Goal: Check status: Check status

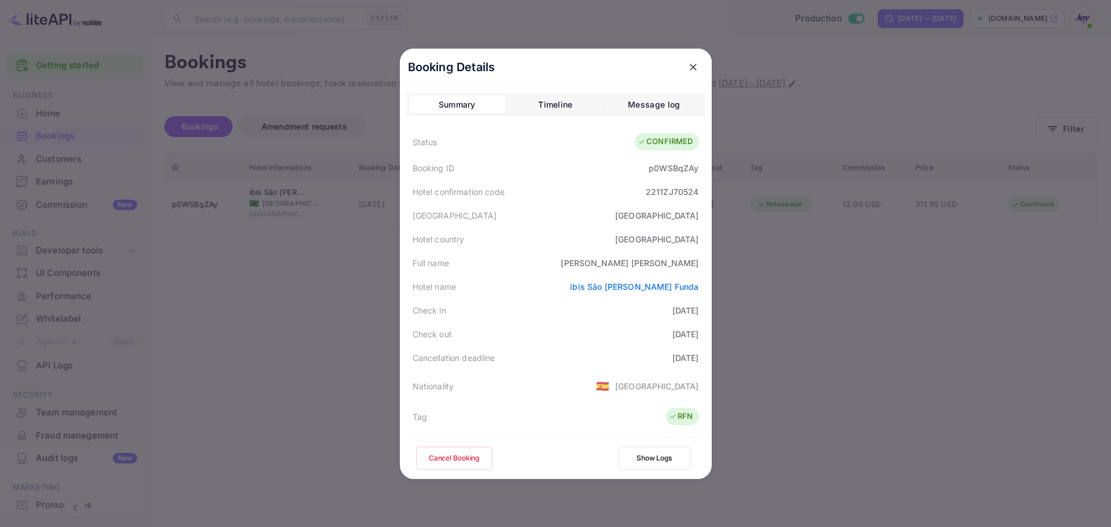
click at [689, 62] on icon "close" at bounding box center [693, 67] width 12 height 12
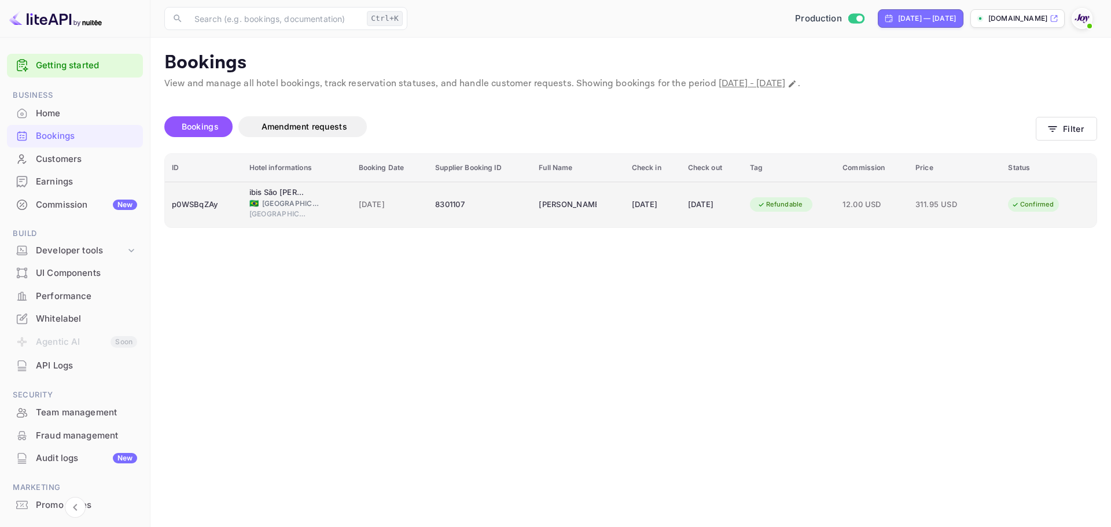
drag, startPoint x: 756, startPoint y: 317, endPoint x: 299, endPoint y: 195, distance: 473.7
click at [741, 311] on main "Bookings View and manage all hotel bookings, track reservation statuses, and ha…" at bounding box center [630, 282] width 960 height 489
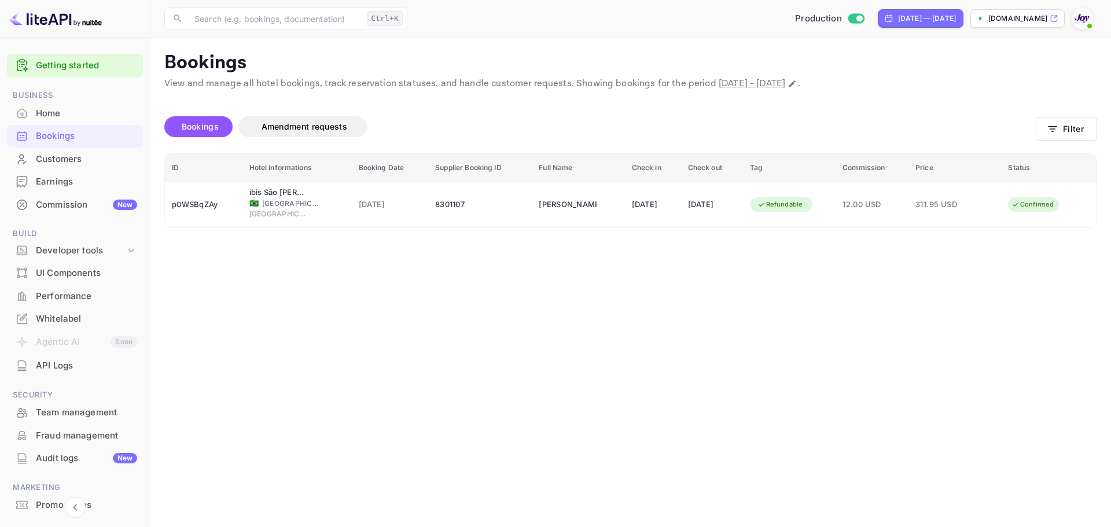
click at [81, 134] on div "Bookings" at bounding box center [86, 136] width 101 height 13
click at [79, 136] on div "Bookings" at bounding box center [86, 136] width 101 height 13
click at [1048, 135] on button "Filter" at bounding box center [1066, 129] width 61 height 24
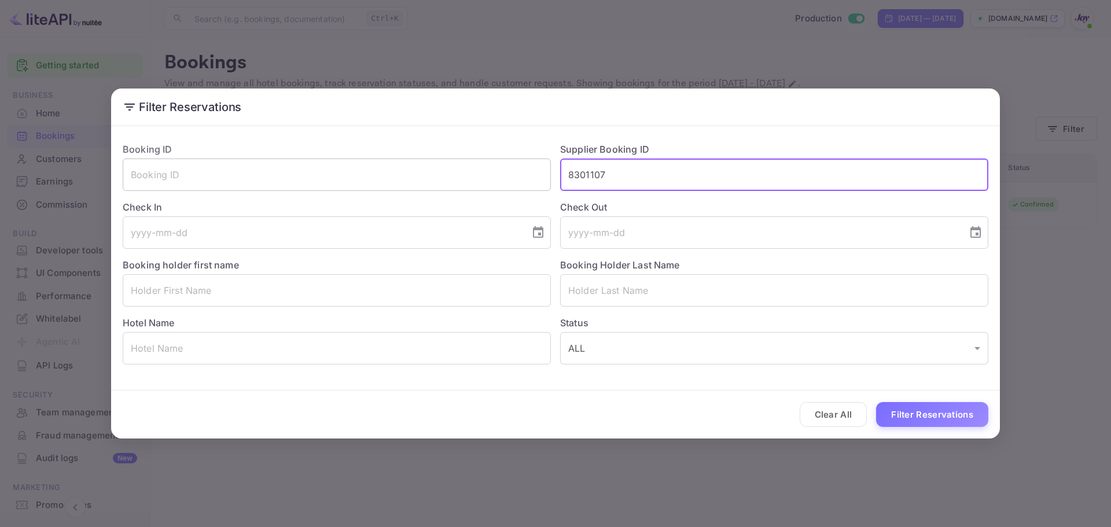
drag, startPoint x: 610, startPoint y: 175, endPoint x: 470, endPoint y: 172, distance: 140.0
click at [471, 174] on div "Booking ID ​ Supplier Booking ID 8301107 ​ Check In ​ Check Out ​ Booking holde…" at bounding box center [550, 248] width 875 height 231
type input "9271188"
click at [955, 406] on button "Filter Reservations" at bounding box center [932, 414] width 112 height 25
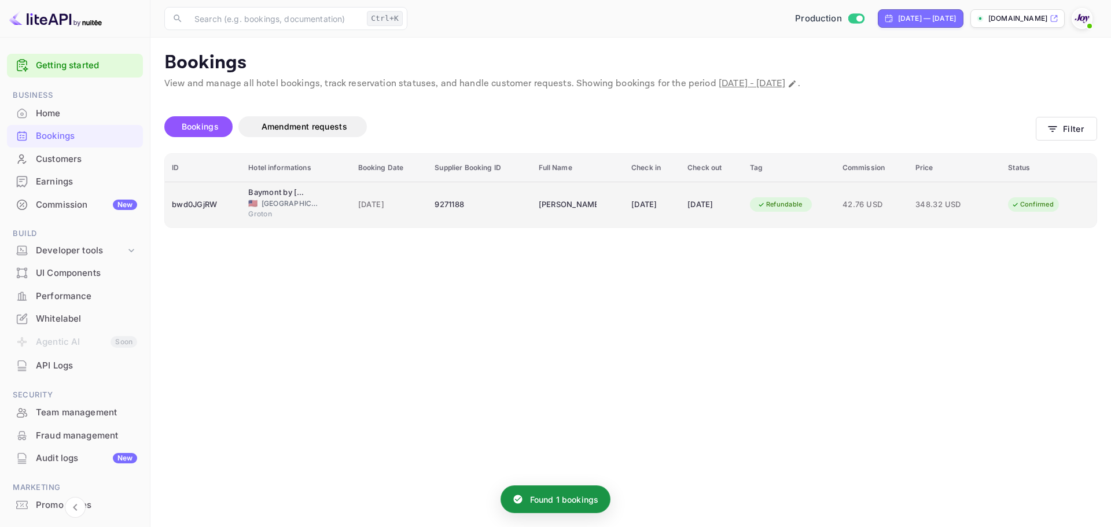
click at [192, 200] on div "bwd0JGjRW" at bounding box center [203, 205] width 62 height 19
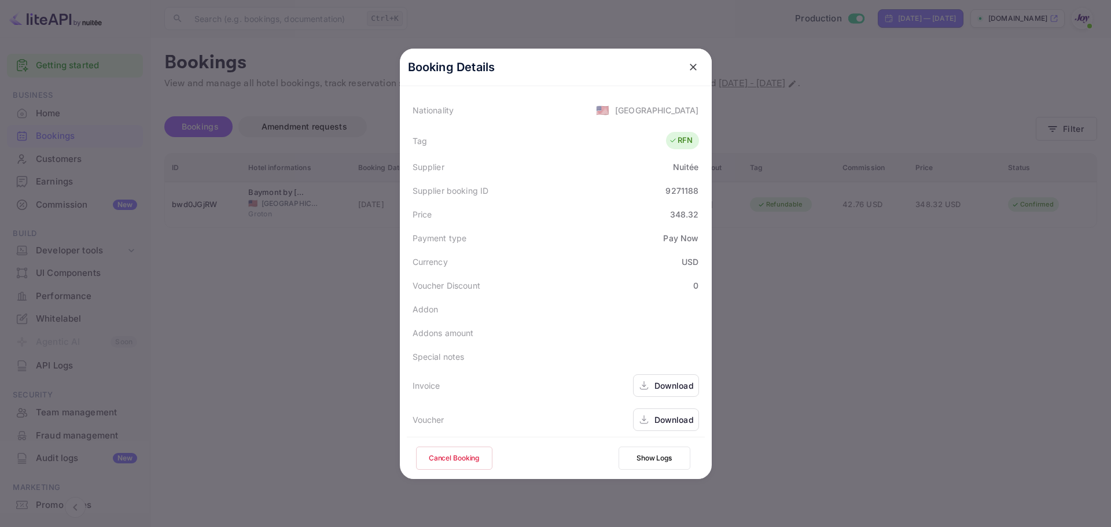
scroll to position [281, 0]
click at [654, 415] on div "Download" at bounding box center [673, 415] width 39 height 12
click at [693, 71] on icon "close" at bounding box center [693, 67] width 12 height 12
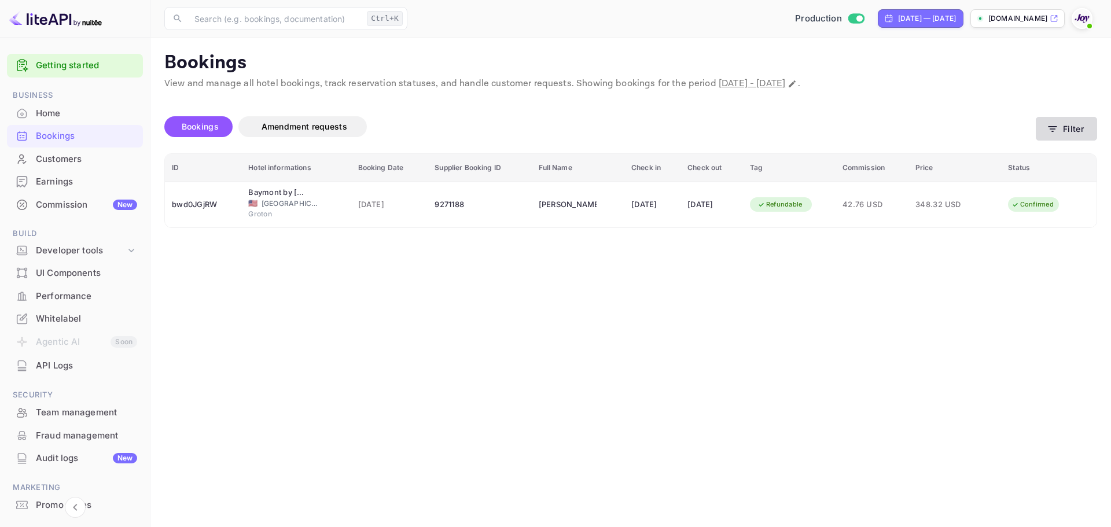
click at [1072, 134] on button "Filter" at bounding box center [1066, 129] width 61 height 24
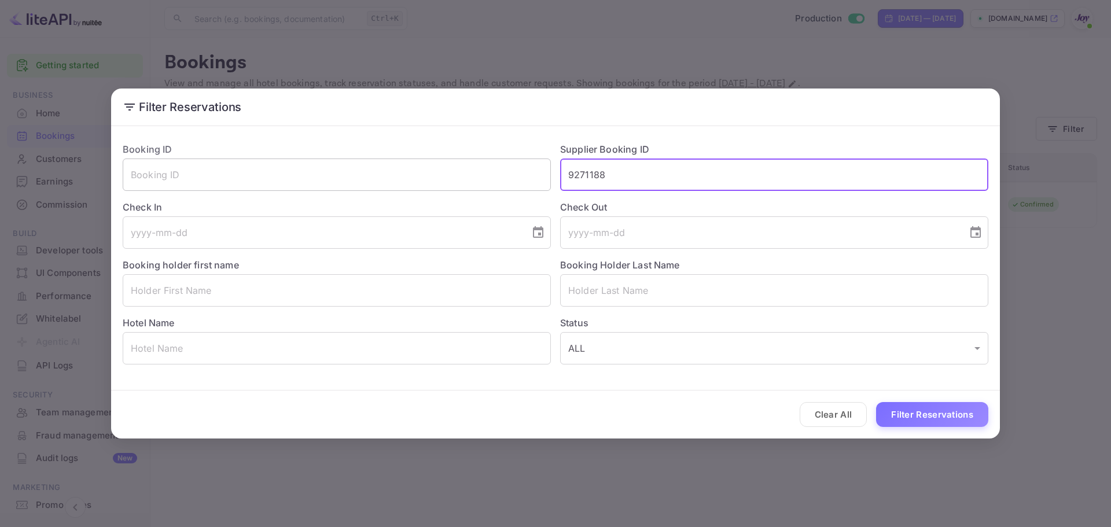
drag, startPoint x: 636, startPoint y: 184, endPoint x: 548, endPoint y: 184, distance: 87.9
click at [550, 184] on div "Booking ID ​ Supplier Booking ID 9271188 ​ Check In ​ Check Out ​ Booking holde…" at bounding box center [550, 248] width 875 height 231
paste input "427851"
type input "9427851"
drag, startPoint x: 917, startPoint y: 414, endPoint x: 935, endPoint y: 396, distance: 25.4
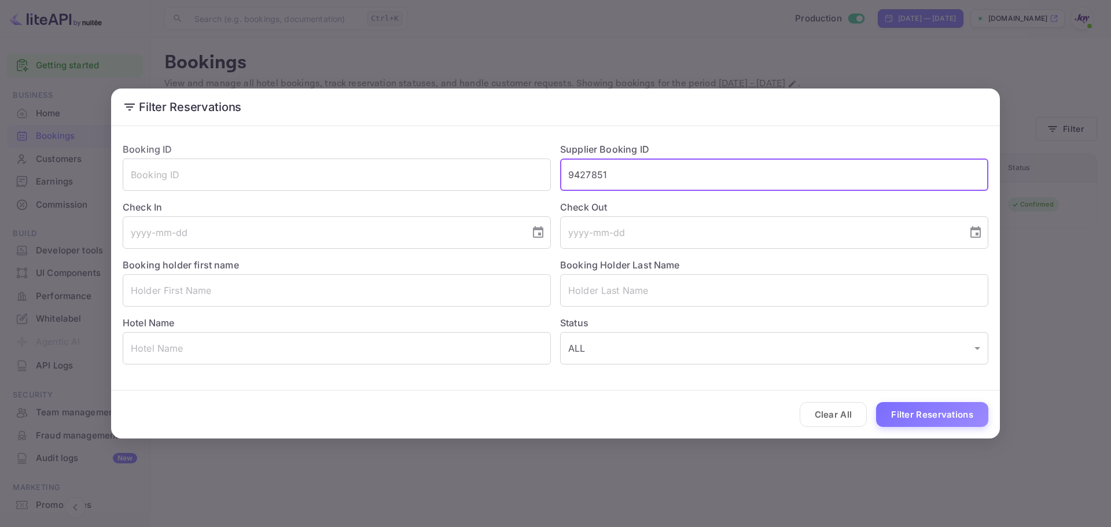
click at [918, 414] on button "Filter Reservations" at bounding box center [932, 414] width 112 height 25
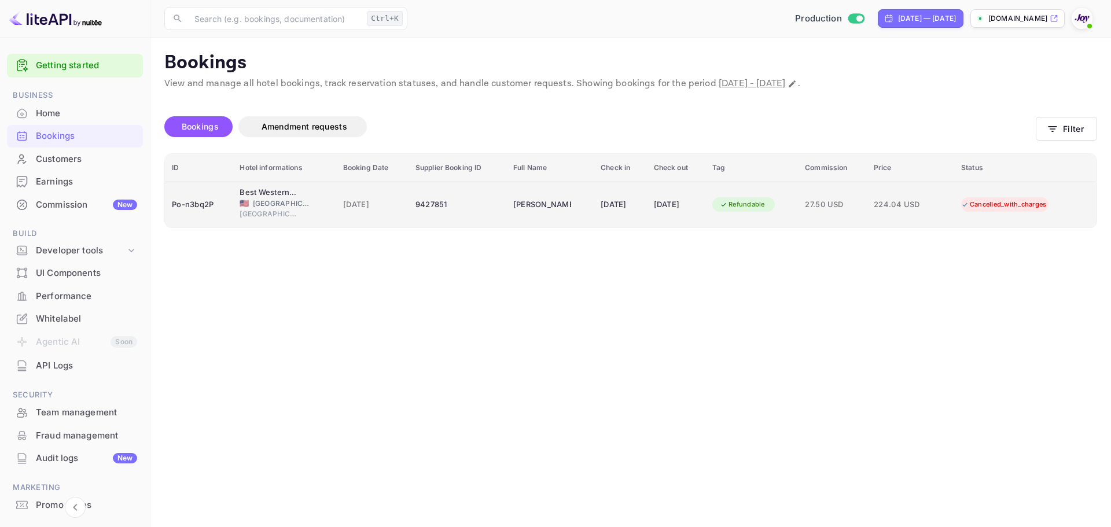
click at [194, 197] on div "Po-n3bq2P" at bounding box center [199, 205] width 54 height 19
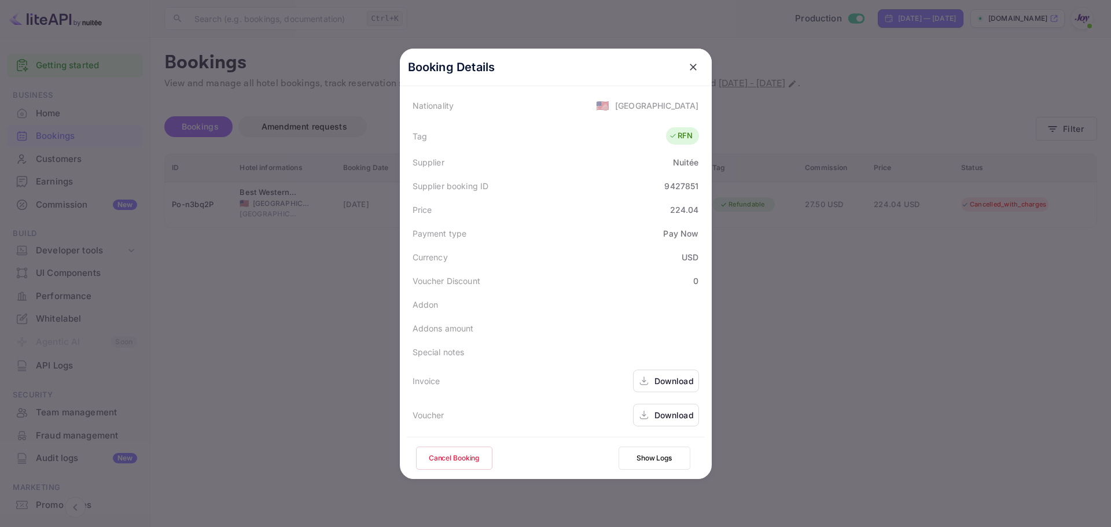
click at [992, 388] on div at bounding box center [555, 263] width 1111 height 527
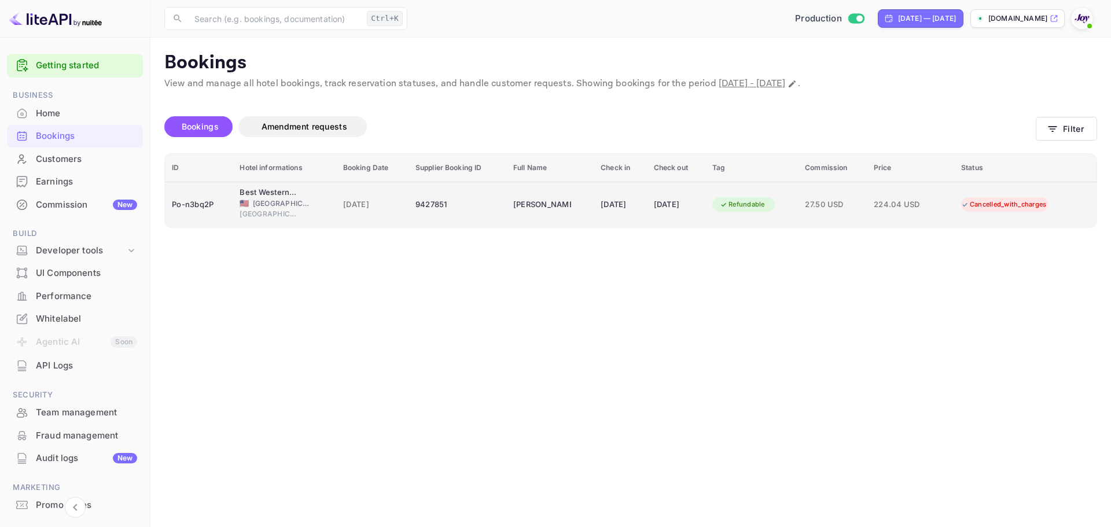
click at [705, 216] on td "[DATE]" at bounding box center [676, 205] width 58 height 46
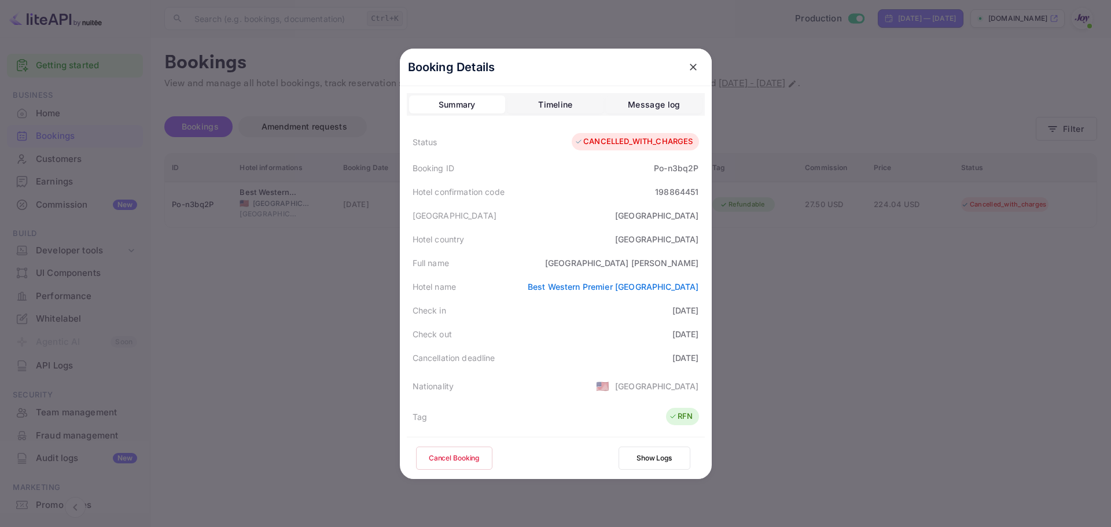
click at [784, 343] on div at bounding box center [555, 263] width 1111 height 527
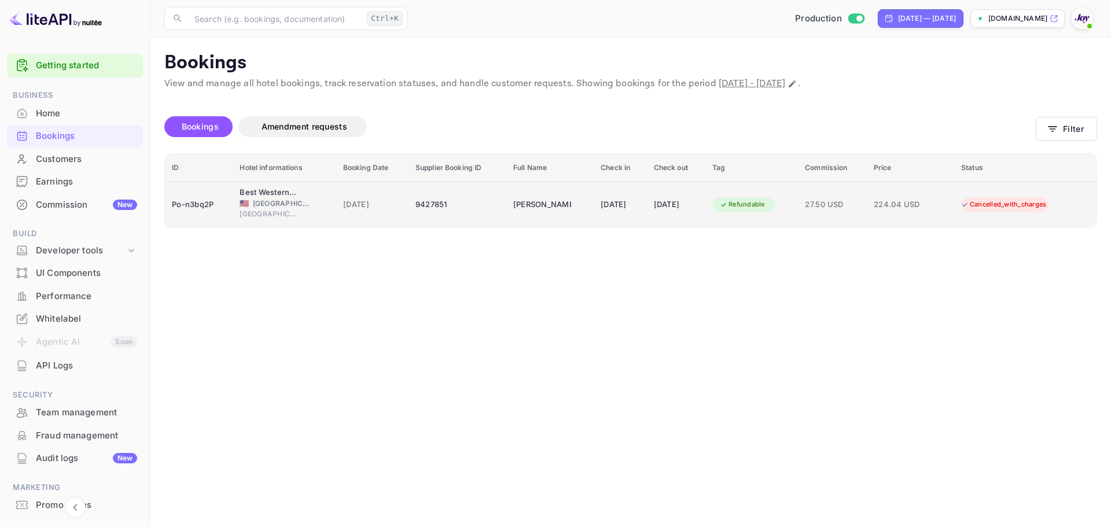
click at [292, 218] on span "[GEOGRAPHIC_DATA]" at bounding box center [269, 214] width 58 height 10
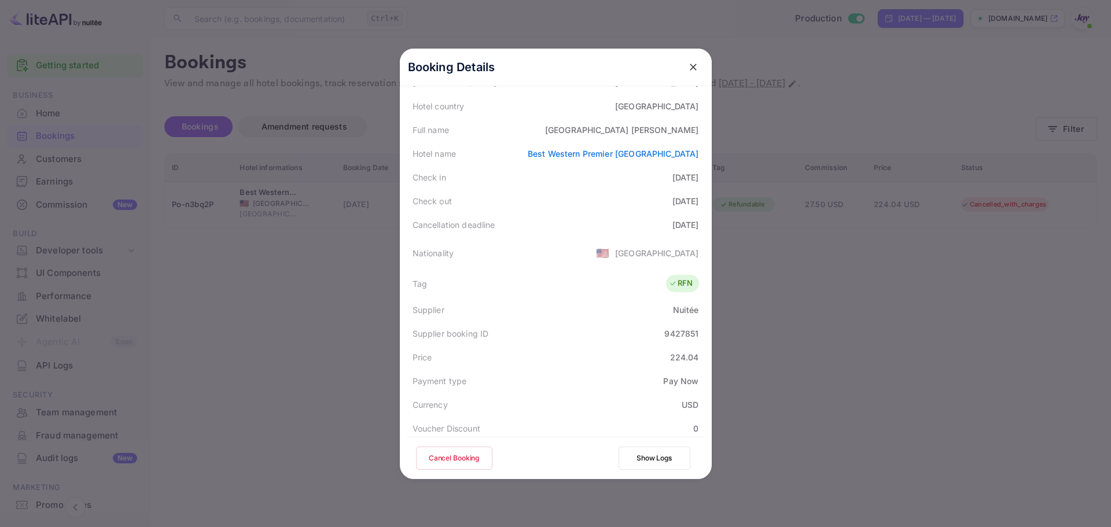
scroll to position [174, 0]
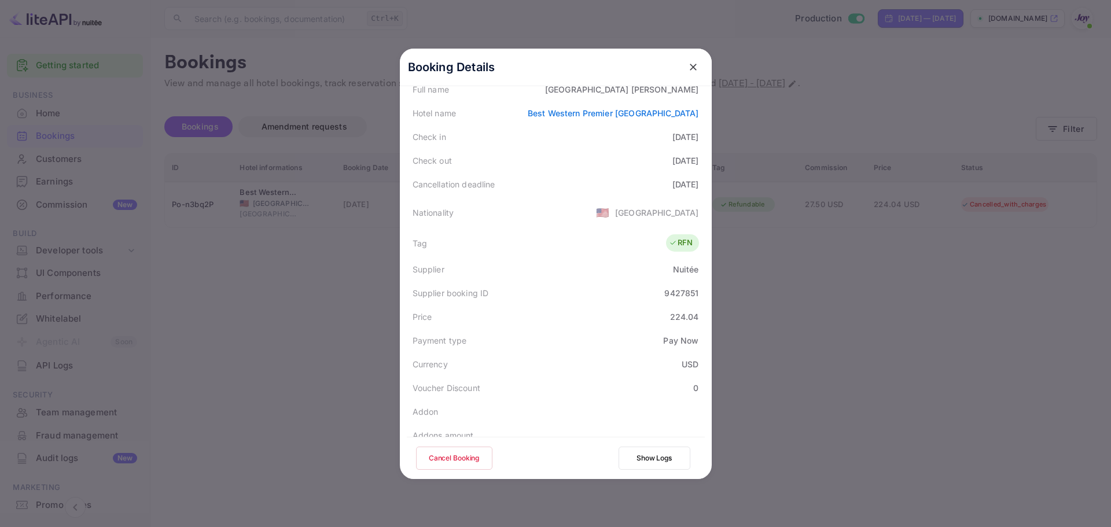
click at [250, 290] on div at bounding box center [555, 263] width 1111 height 527
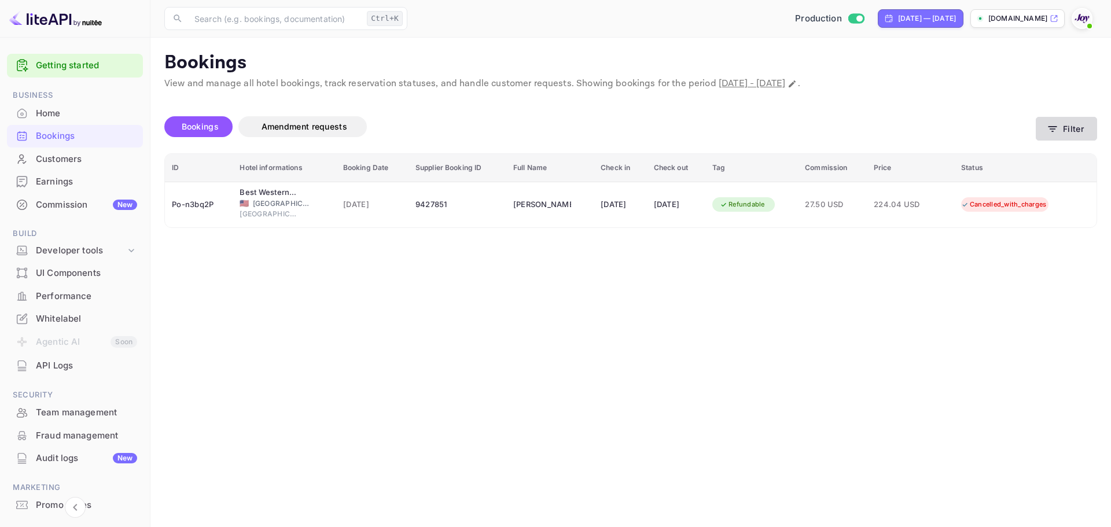
click at [1061, 118] on button "Filter" at bounding box center [1066, 129] width 61 height 24
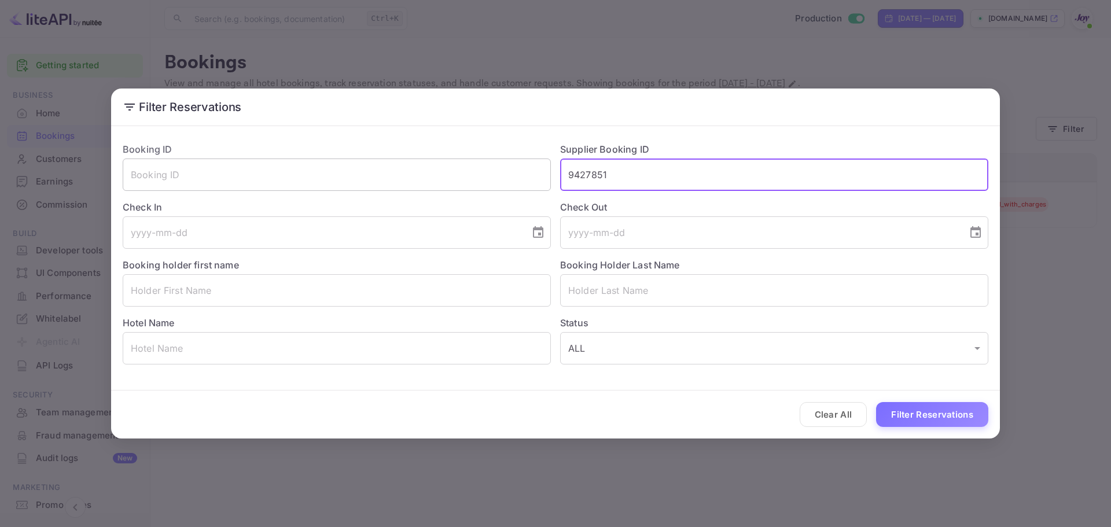
drag, startPoint x: 625, startPoint y: 177, endPoint x: 436, endPoint y: 171, distance: 189.3
click at [428, 170] on div "Booking ID ​ Supplier Booking ID 9427851 ​ Check In ​ Check Out ​ Booking holde…" at bounding box center [550, 248] width 875 height 231
paste input "252359"
type input "9252359"
click at [955, 418] on button "Filter Reservations" at bounding box center [932, 414] width 112 height 25
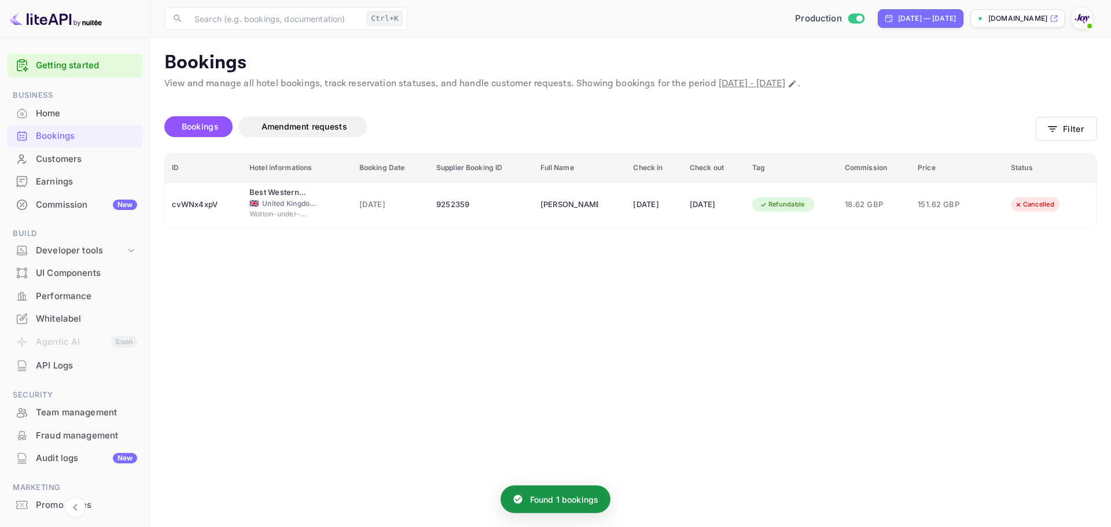
click at [413, 326] on main "Bookings View and manage all hotel bookings, track reservation statuses, and ha…" at bounding box center [630, 282] width 960 height 489
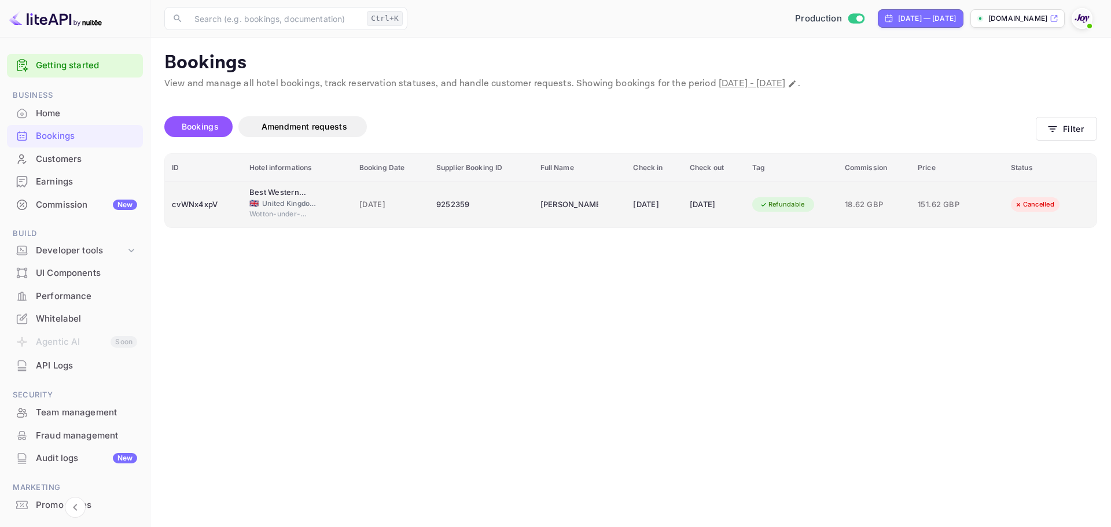
click at [209, 208] on div "cvWNx4xpV" at bounding box center [204, 205] width 64 height 19
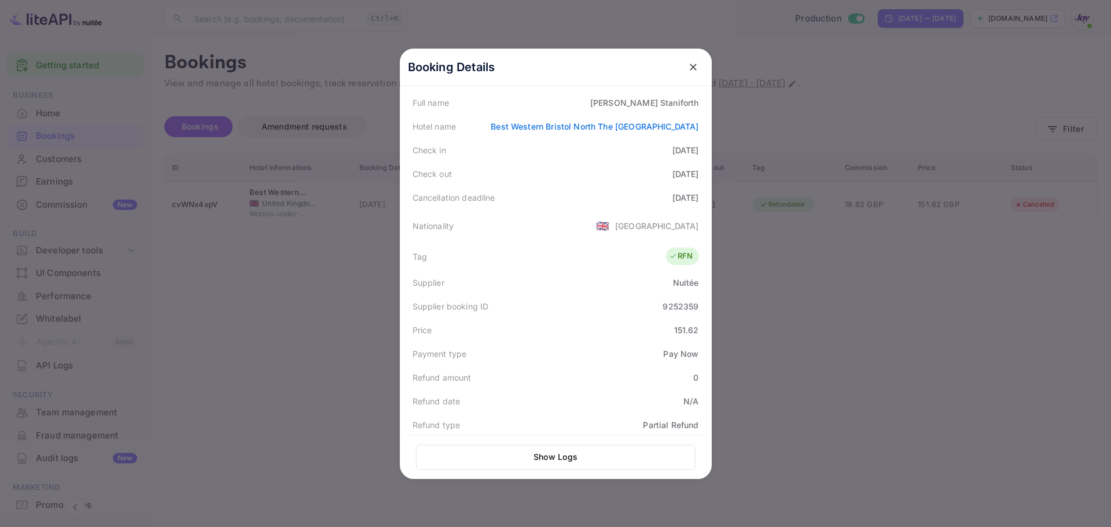
scroll to position [170, 0]
click at [848, 301] on div at bounding box center [555, 263] width 1111 height 527
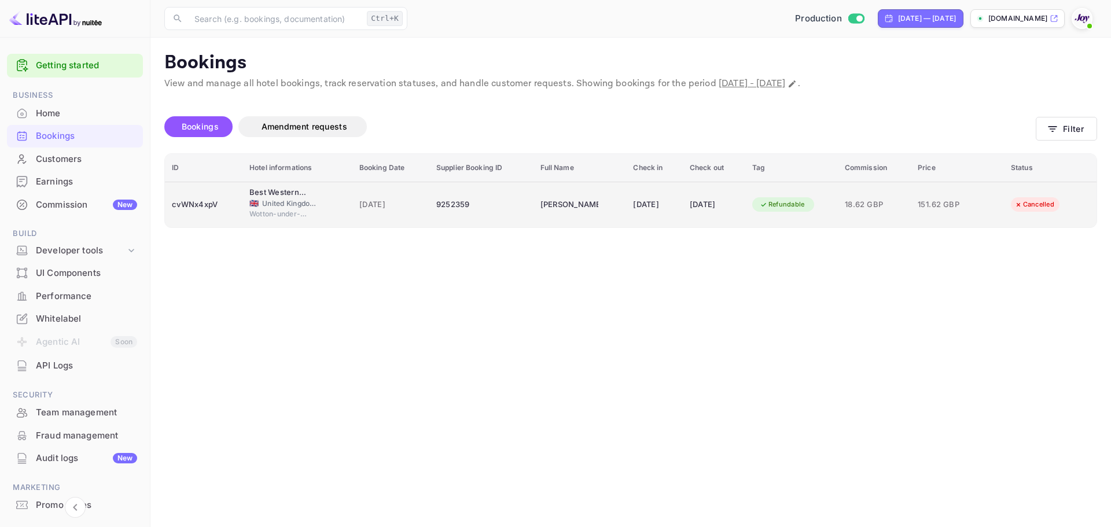
click at [206, 202] on div "cvWNx4xpV" at bounding box center [204, 205] width 64 height 19
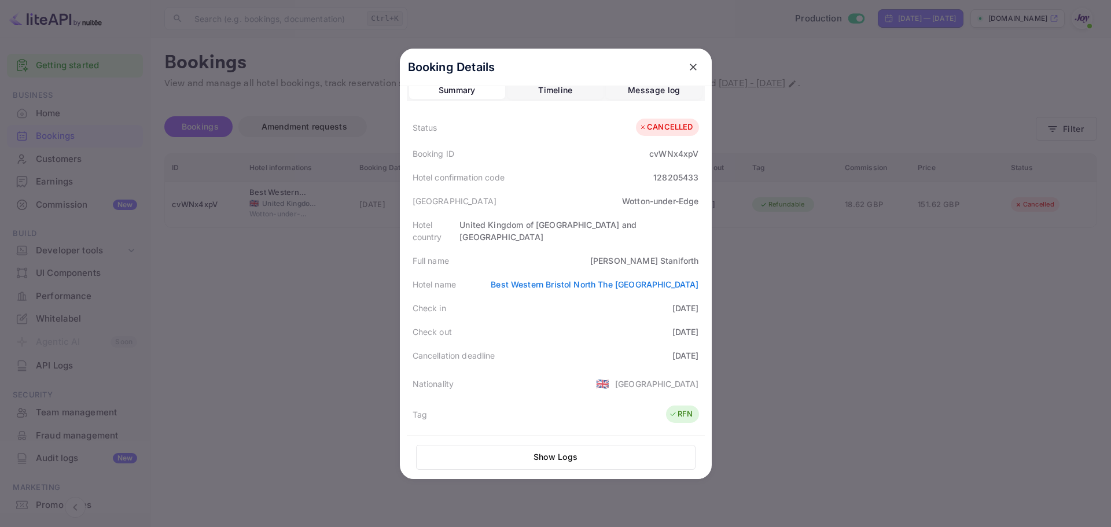
scroll to position [0, 0]
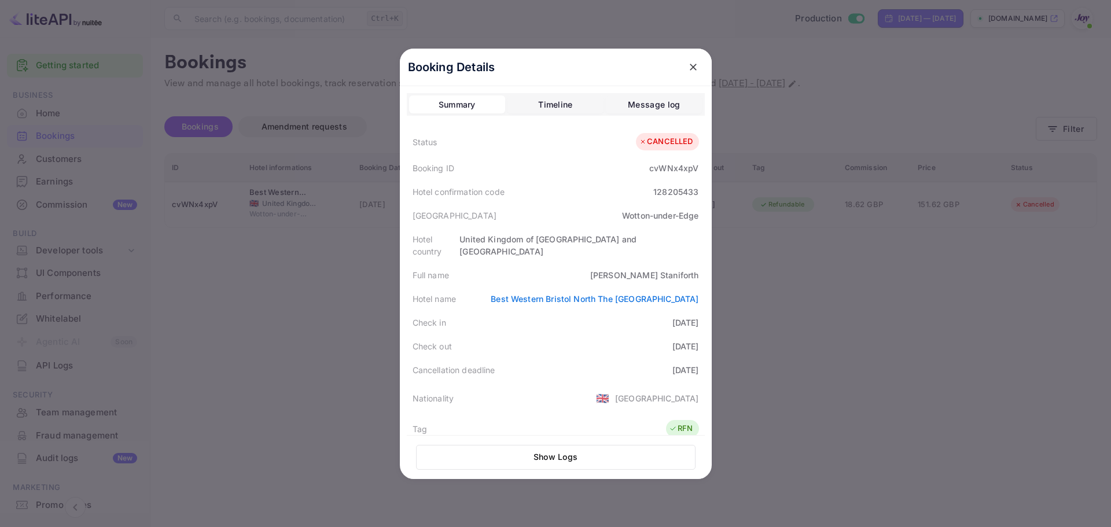
click at [538, 100] on div "Timeline" at bounding box center [555, 105] width 34 height 14
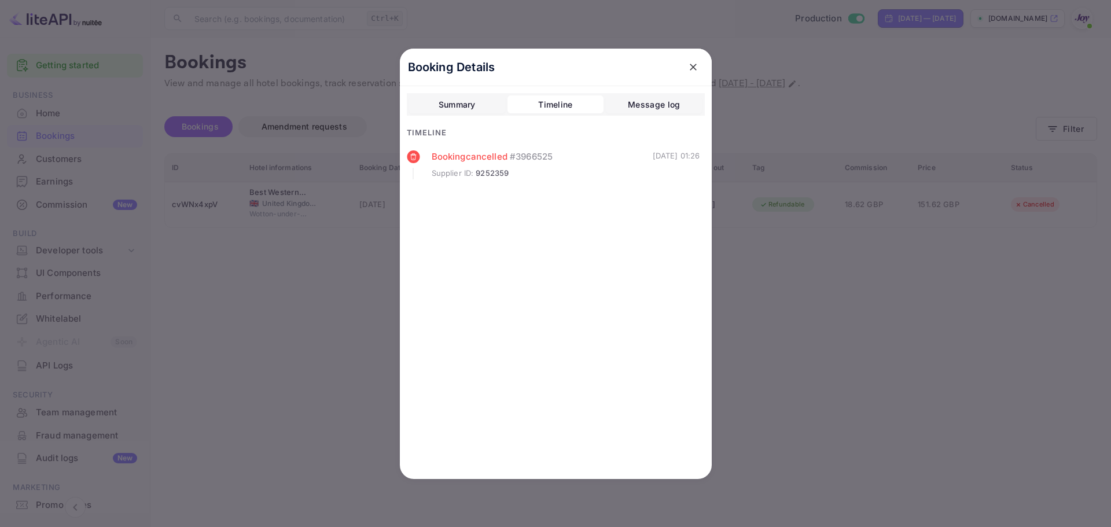
drag, startPoint x: 268, startPoint y: 312, endPoint x: 243, endPoint y: 112, distance: 201.7
click at [268, 311] on div at bounding box center [555, 263] width 1111 height 527
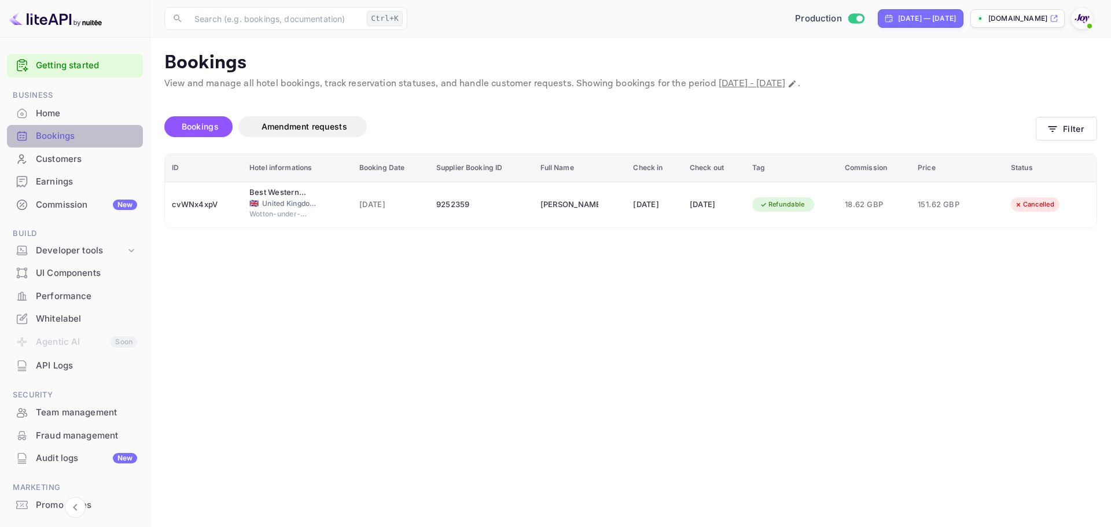
click at [85, 138] on div "Bookings" at bounding box center [86, 136] width 101 height 13
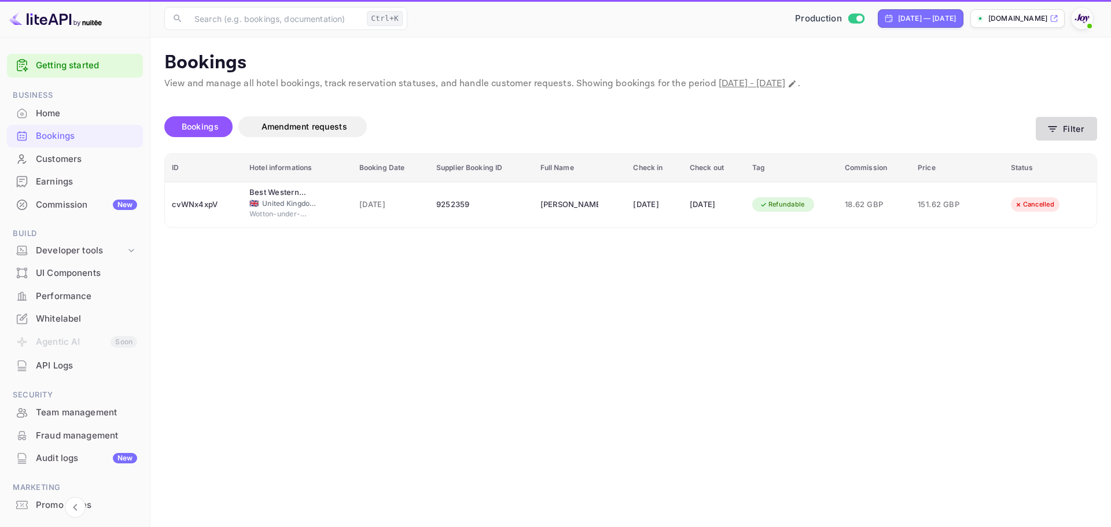
click at [1067, 129] on button "Filter" at bounding box center [1066, 129] width 61 height 24
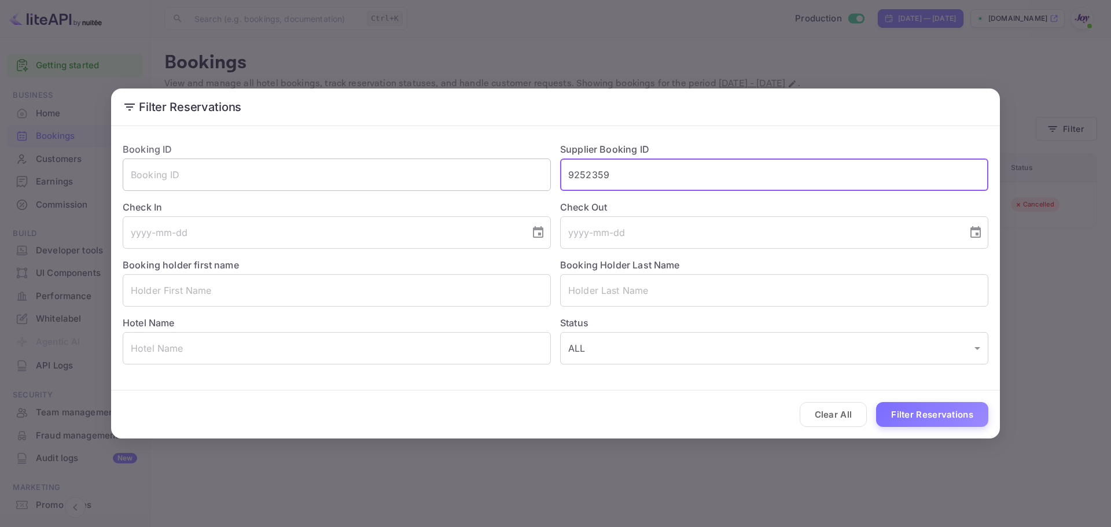
drag, startPoint x: 639, startPoint y: 172, endPoint x: 524, endPoint y: 172, distance: 115.1
click at [524, 172] on div "Booking ID ​ Supplier Booking ID 9252359 ​ Check In ​ Check Out ​ Booking holde…" at bounding box center [550, 248] width 875 height 231
paste input "072052657"
type input "9072052657"
drag, startPoint x: 558, startPoint y: 183, endPoint x: 550, endPoint y: 182, distance: 7.6
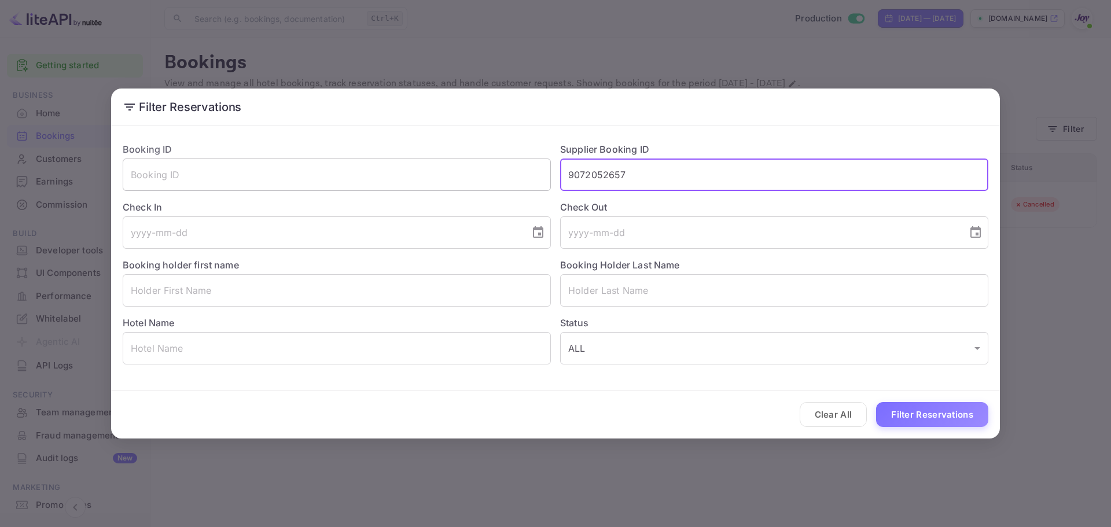
click at [550, 182] on div "Booking ID ​ Supplier Booking ID 9072052657 ​ Check In ​ Check Out ​ Booking ho…" at bounding box center [550, 248] width 875 height 231
paste input "9072052657"
type input "9072052657"
click at [921, 414] on button "Filter Reservations" at bounding box center [932, 414] width 112 height 25
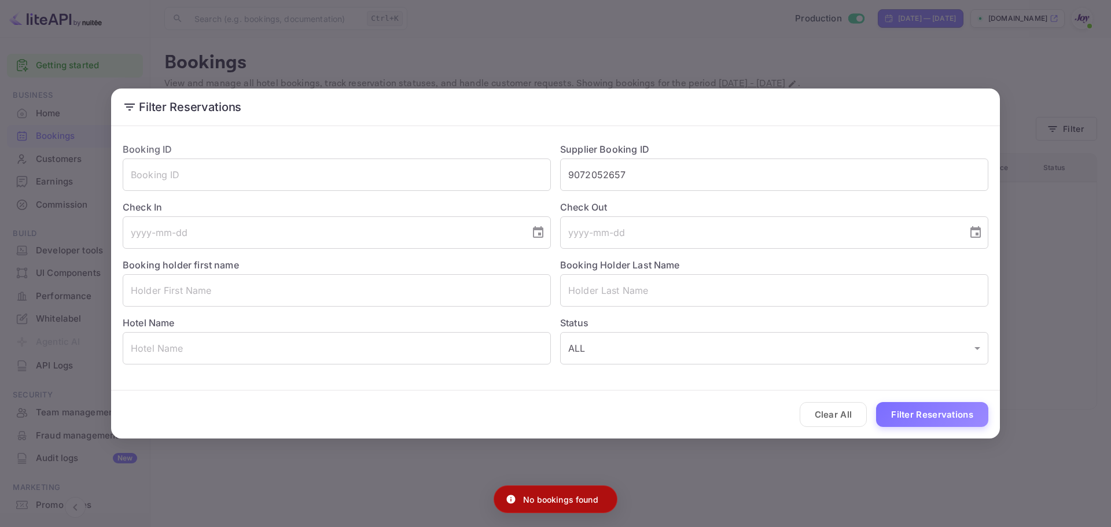
drag, startPoint x: 824, startPoint y: 444, endPoint x: 808, endPoint y: 443, distance: 16.8
click at [823, 445] on div "Filter Reservations Booking ID ​ Supplier Booking ID 9072052657 ​ Check In ​ Ch…" at bounding box center [555, 263] width 1111 height 527
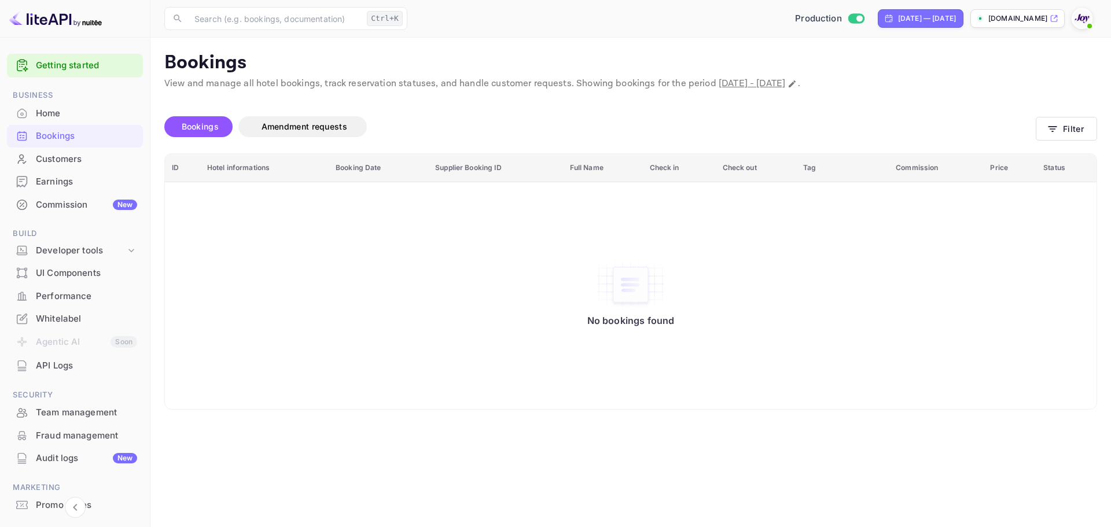
click at [59, 138] on div "Bookings" at bounding box center [86, 136] width 101 height 13
click at [1073, 124] on button "Filter" at bounding box center [1066, 129] width 61 height 24
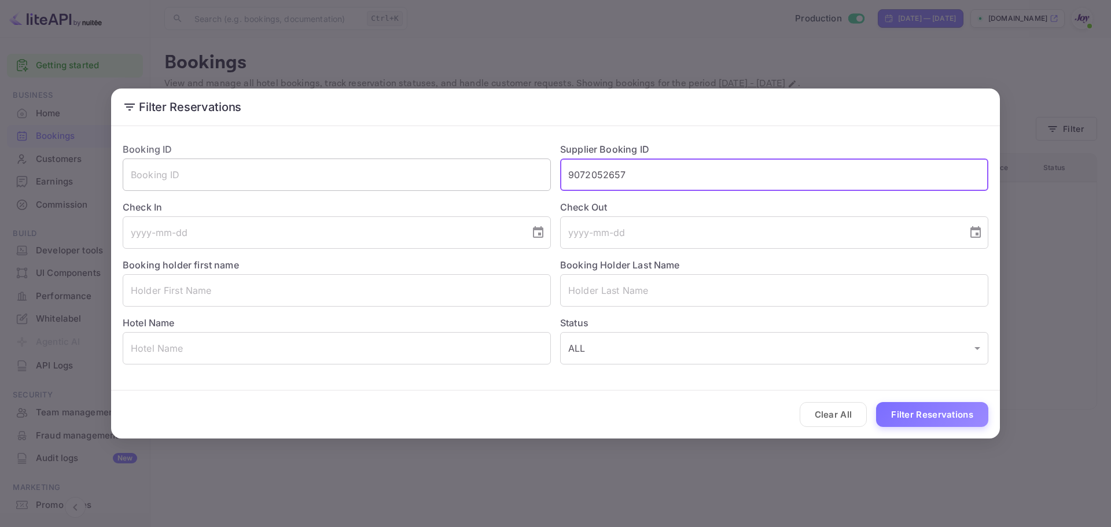
drag, startPoint x: 627, startPoint y: 174, endPoint x: 539, endPoint y: 165, distance: 88.4
click at [539, 165] on div "Booking ID ​ Supplier Booking ID 9072052657 ​ Check In ​ Check Out ​ Booking ho…" at bounding box center [550, 248] width 875 height 231
paste input "9192968"
type input "9192968"
click at [919, 409] on button "Filter Reservations" at bounding box center [932, 414] width 112 height 25
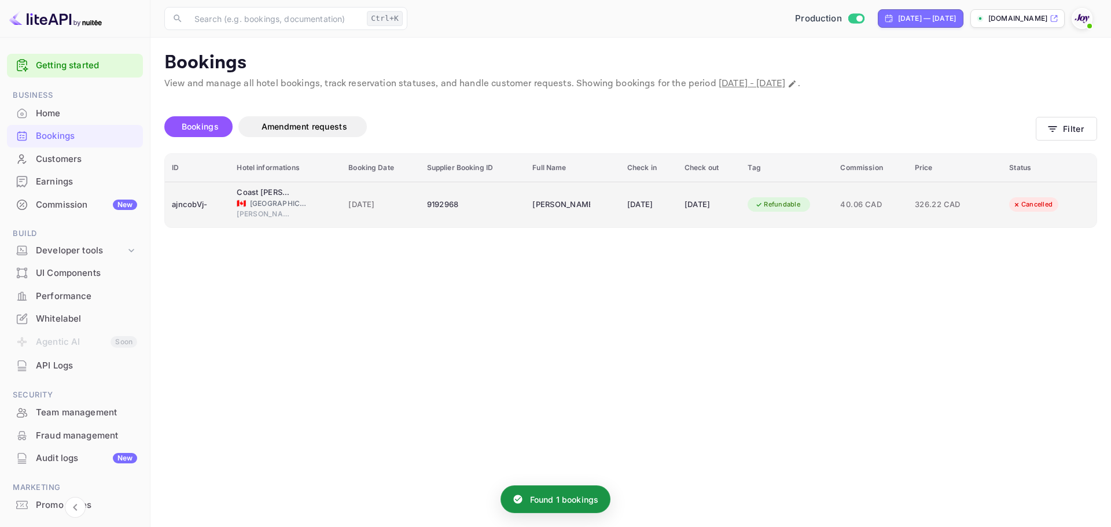
click at [196, 207] on div "ajncobVj-" at bounding box center [197, 205] width 51 height 19
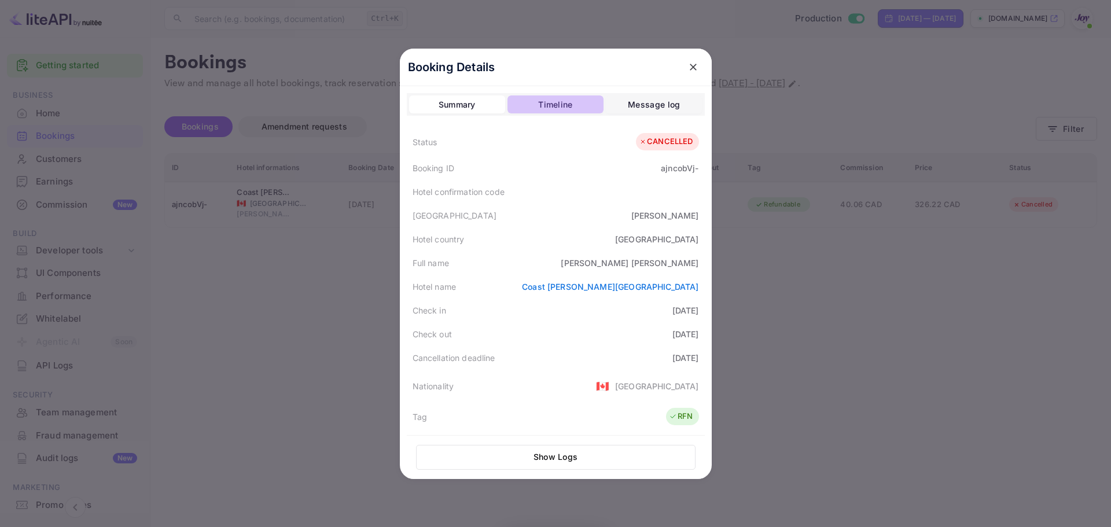
click at [556, 104] on div "Timeline" at bounding box center [555, 105] width 34 height 14
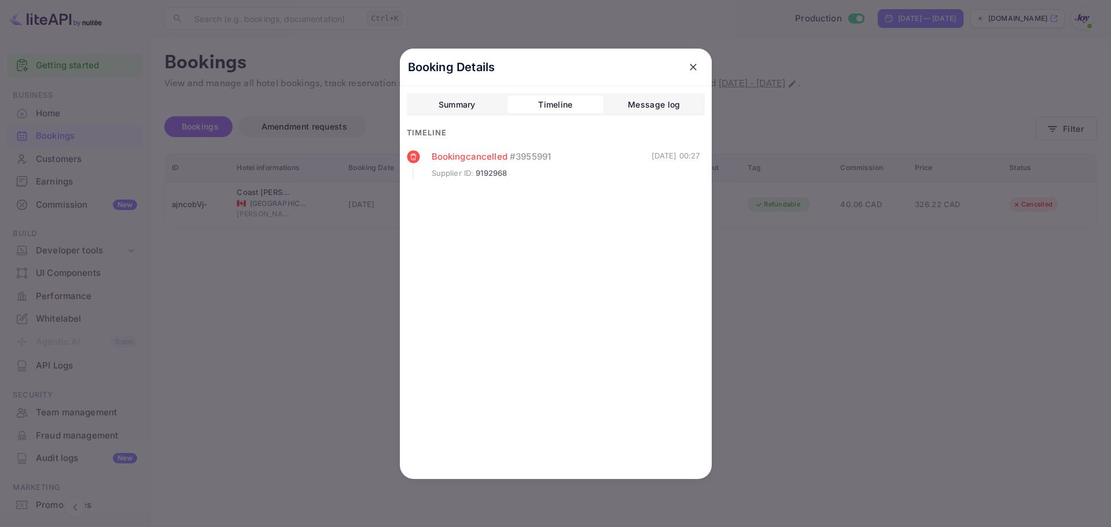
click at [930, 376] on div at bounding box center [555, 263] width 1111 height 527
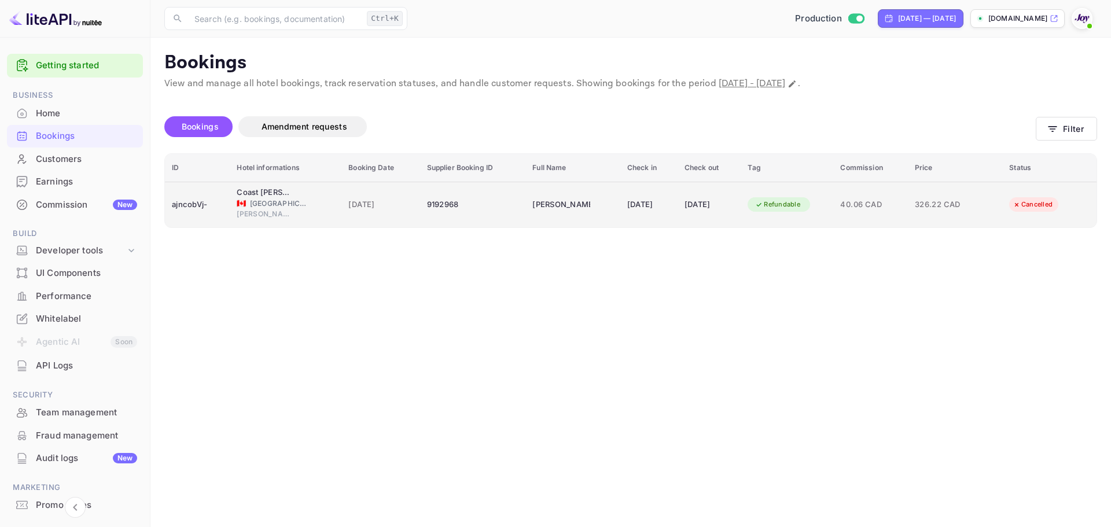
click at [341, 221] on td "[DATE]" at bounding box center [380, 205] width 78 height 46
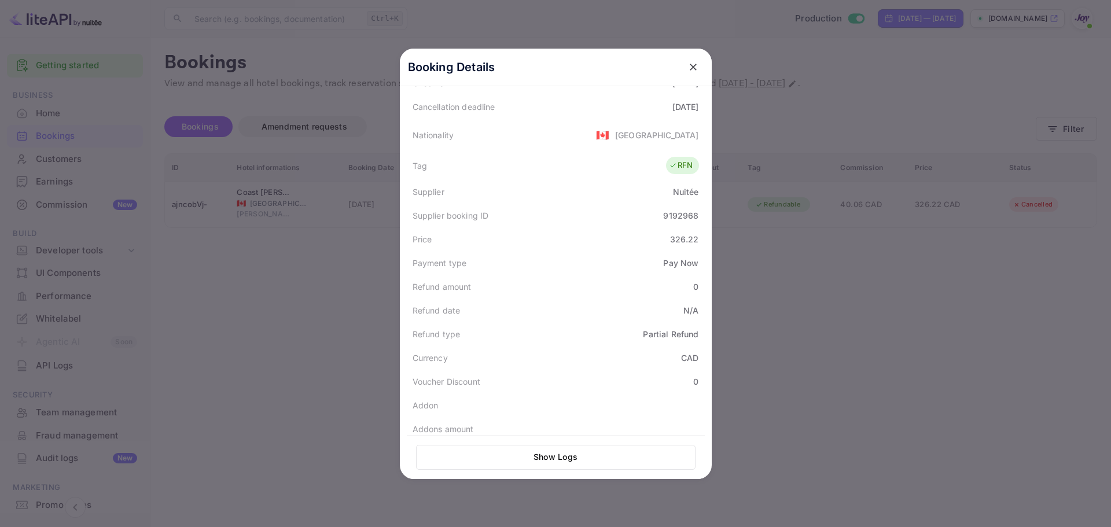
scroll to position [285, 0]
